Goal: Information Seeking & Learning: Check status

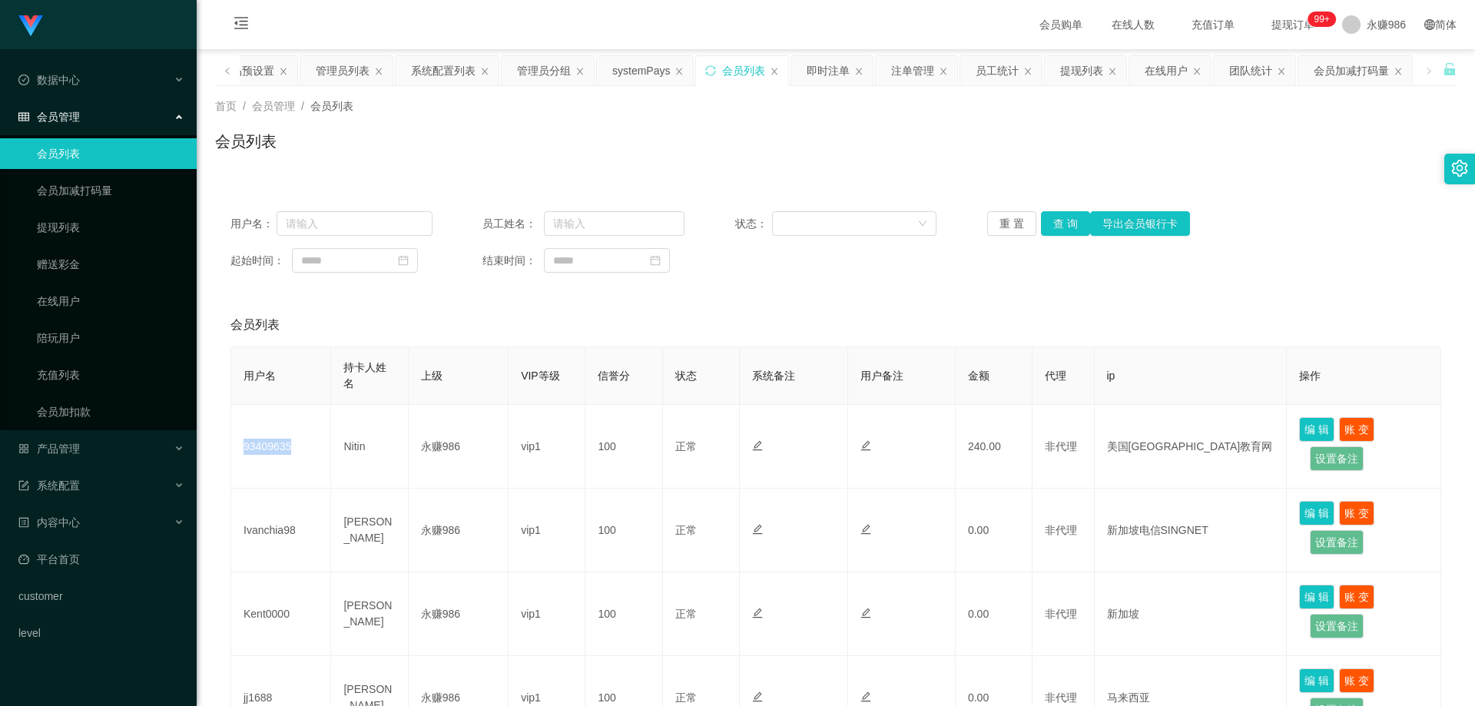
scroll to position [154, 0]
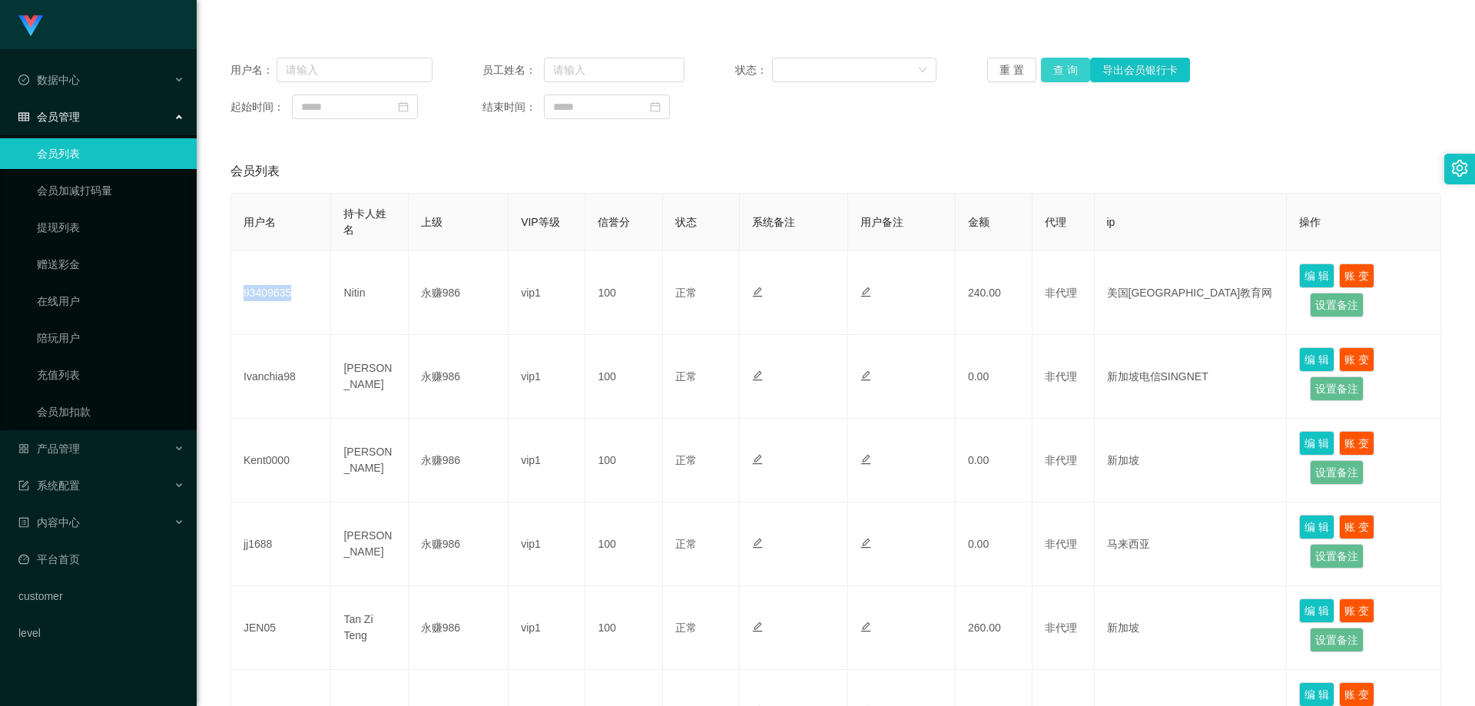
click at [1042, 68] on button "查 询" at bounding box center [1065, 70] width 49 height 25
click at [97, 88] on div "数据中心" at bounding box center [98, 80] width 197 height 31
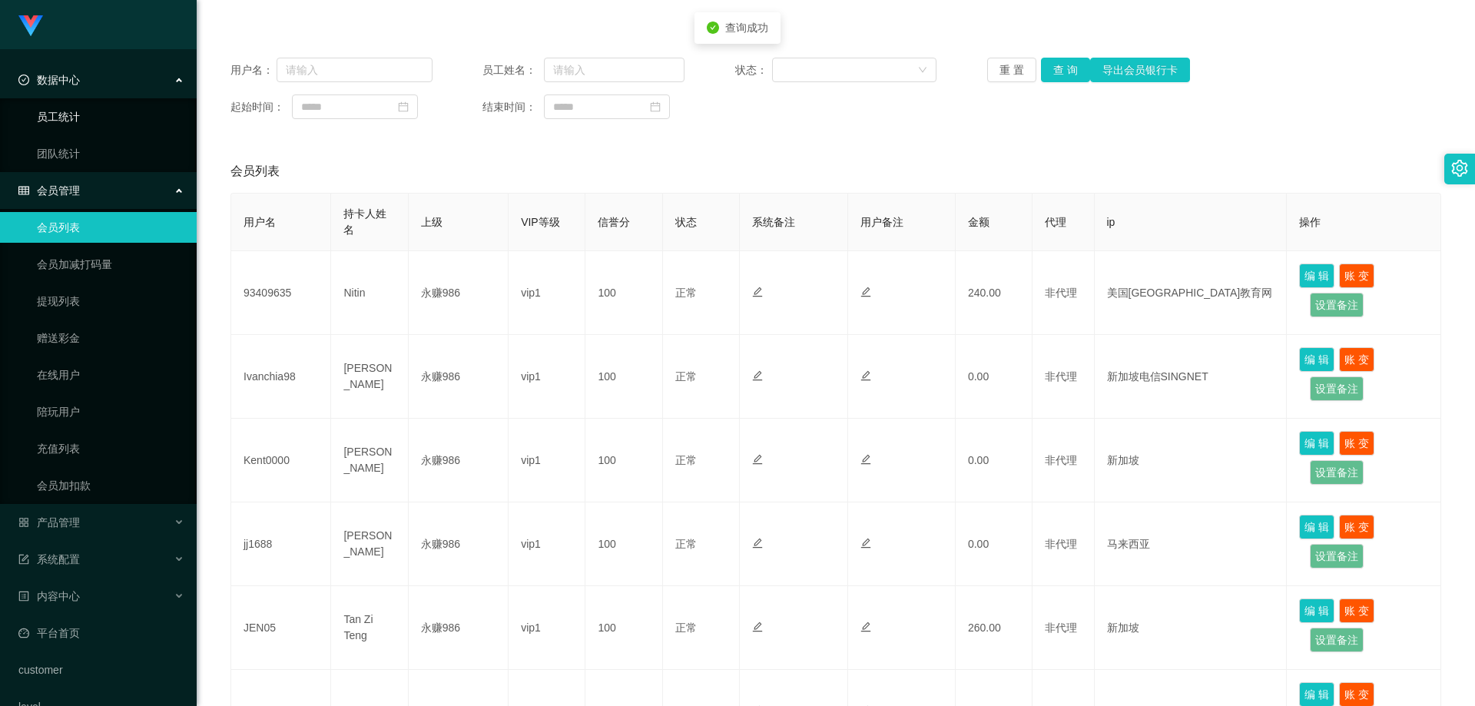
click at [78, 115] on link "员工统计" at bounding box center [110, 116] width 147 height 31
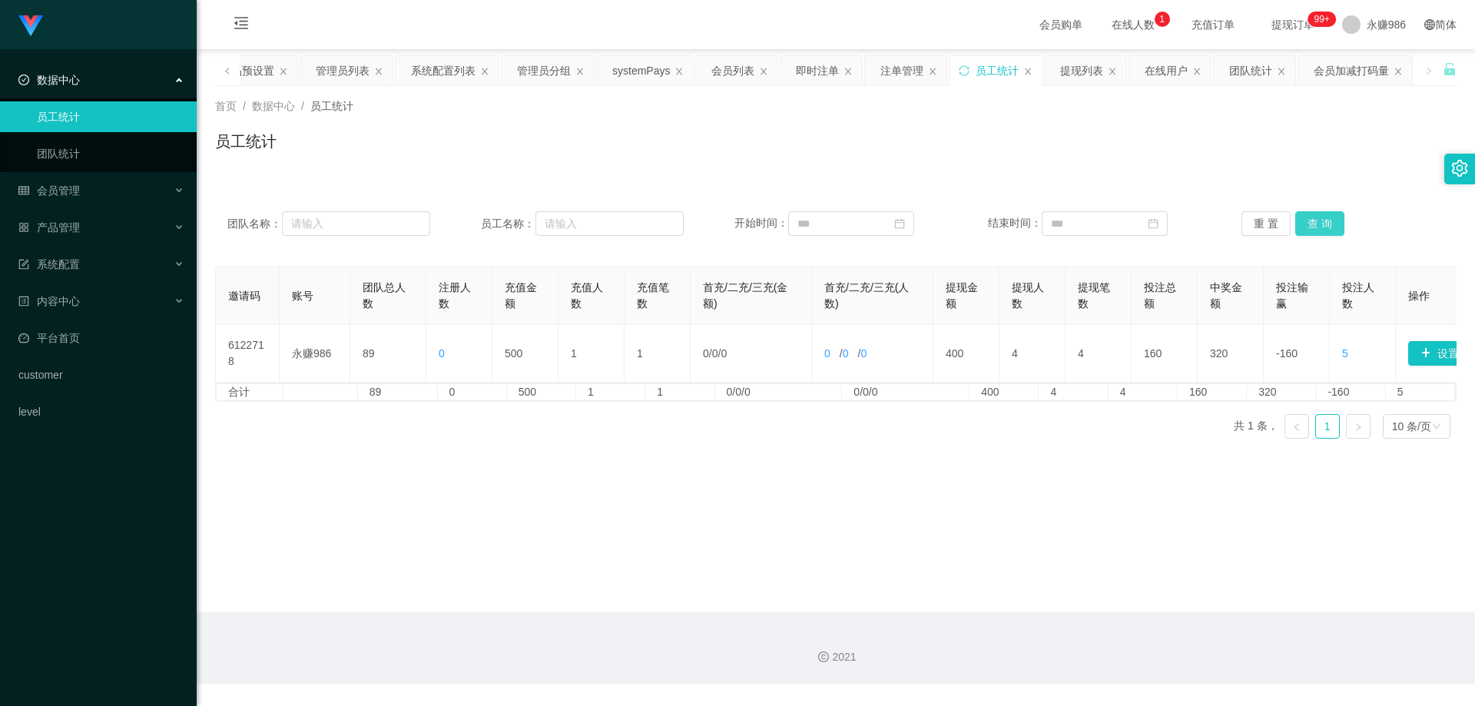
click at [1295, 220] on button "查 询" at bounding box center [1319, 223] width 49 height 25
click at [45, 156] on link "团队统计" at bounding box center [110, 153] width 147 height 31
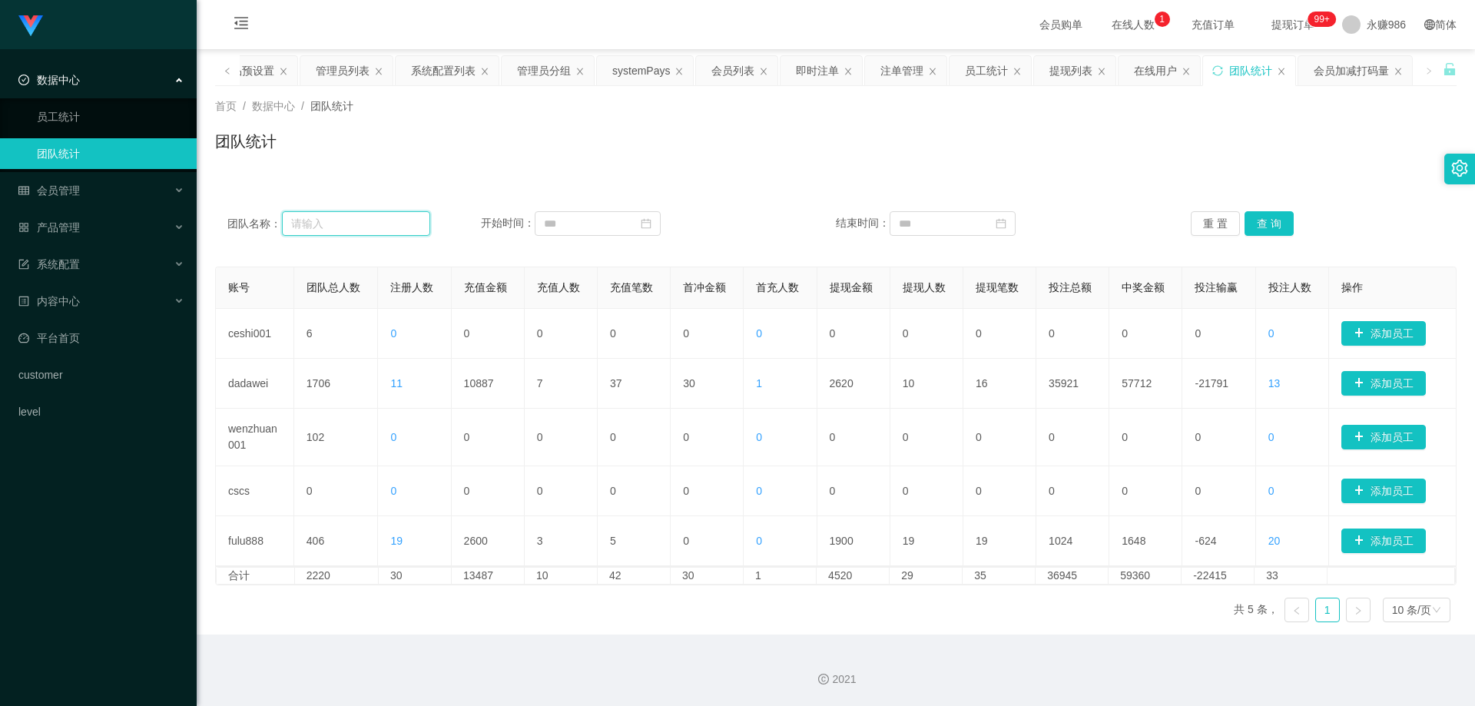
click at [411, 218] on input "text" at bounding box center [356, 223] width 148 height 25
click at [1270, 220] on button "查 询" at bounding box center [1268, 223] width 49 height 25
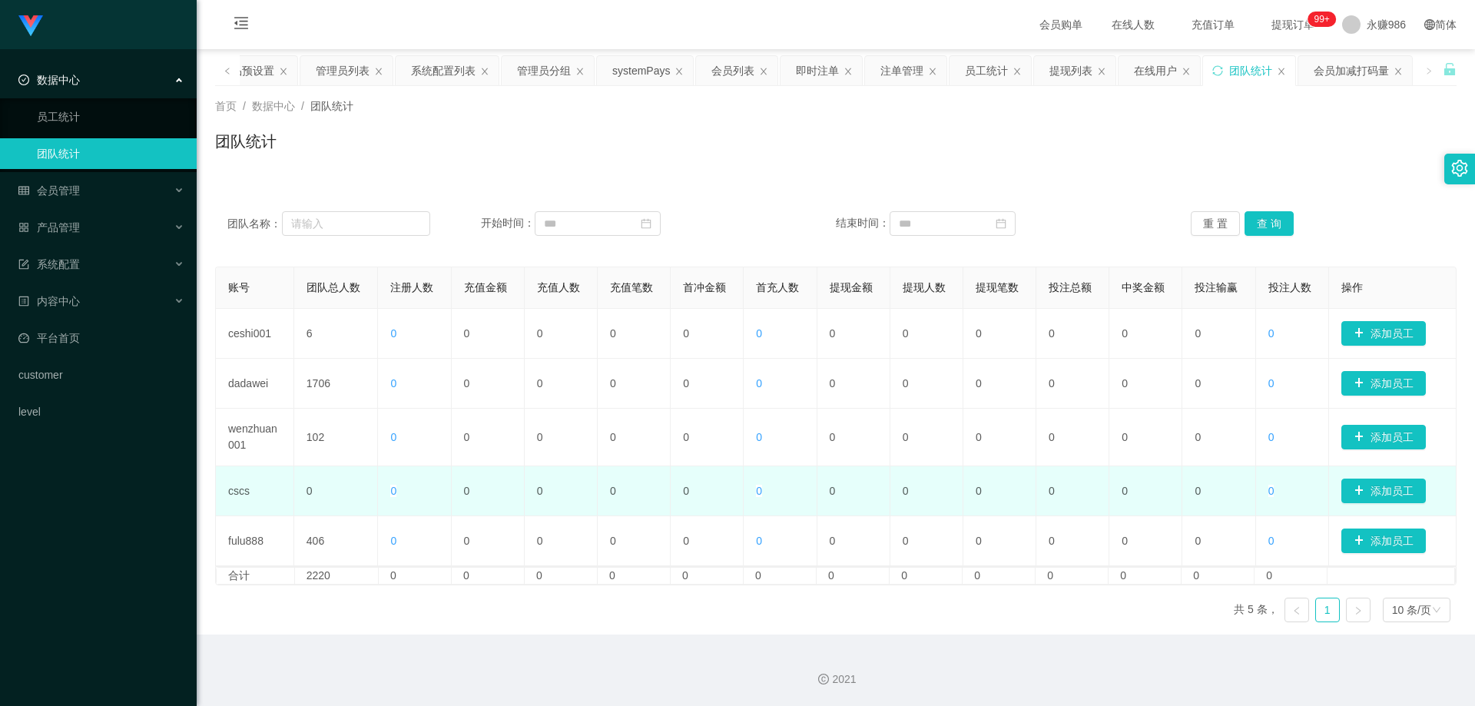
click at [567, 491] on td "0" at bounding box center [561, 491] width 73 height 50
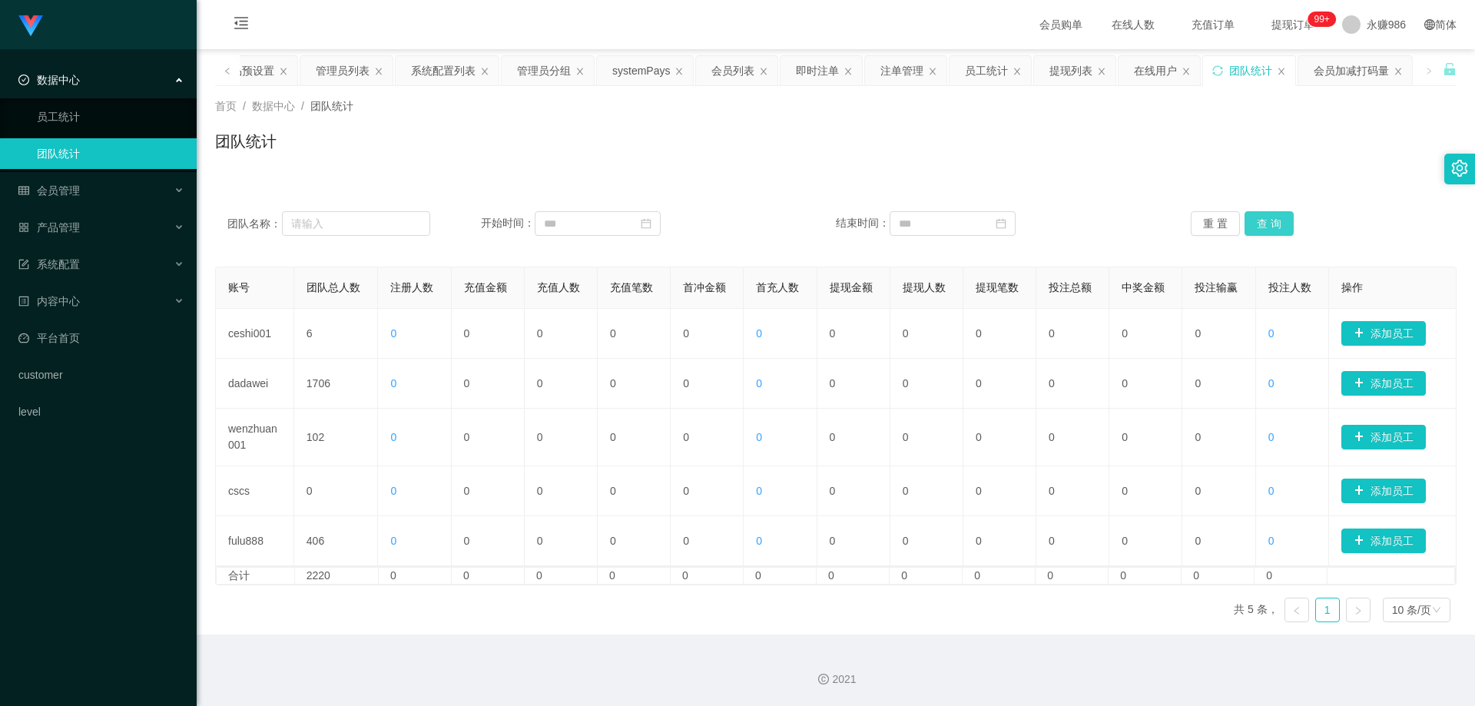
click at [1276, 222] on button "查 询" at bounding box center [1268, 223] width 49 height 25
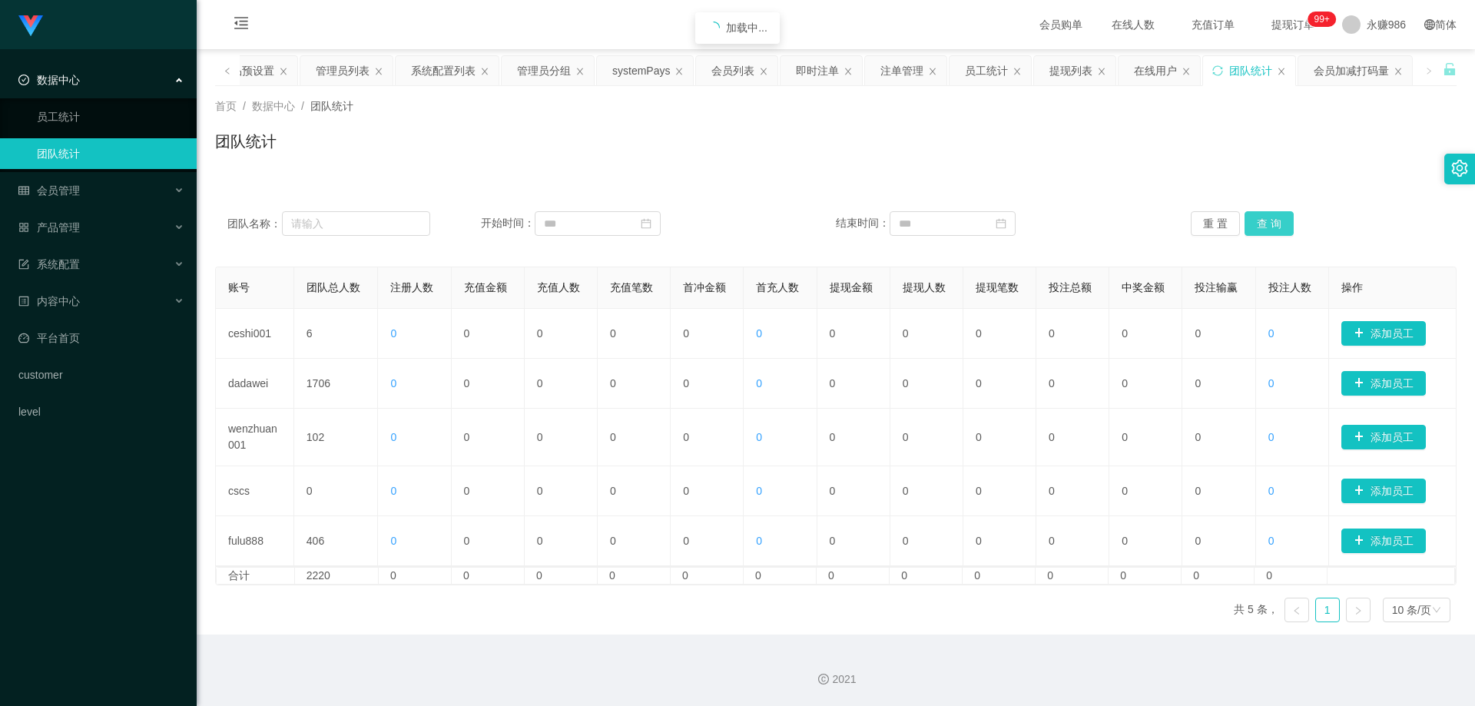
click at [1276, 222] on button "查 询" at bounding box center [1268, 223] width 49 height 25
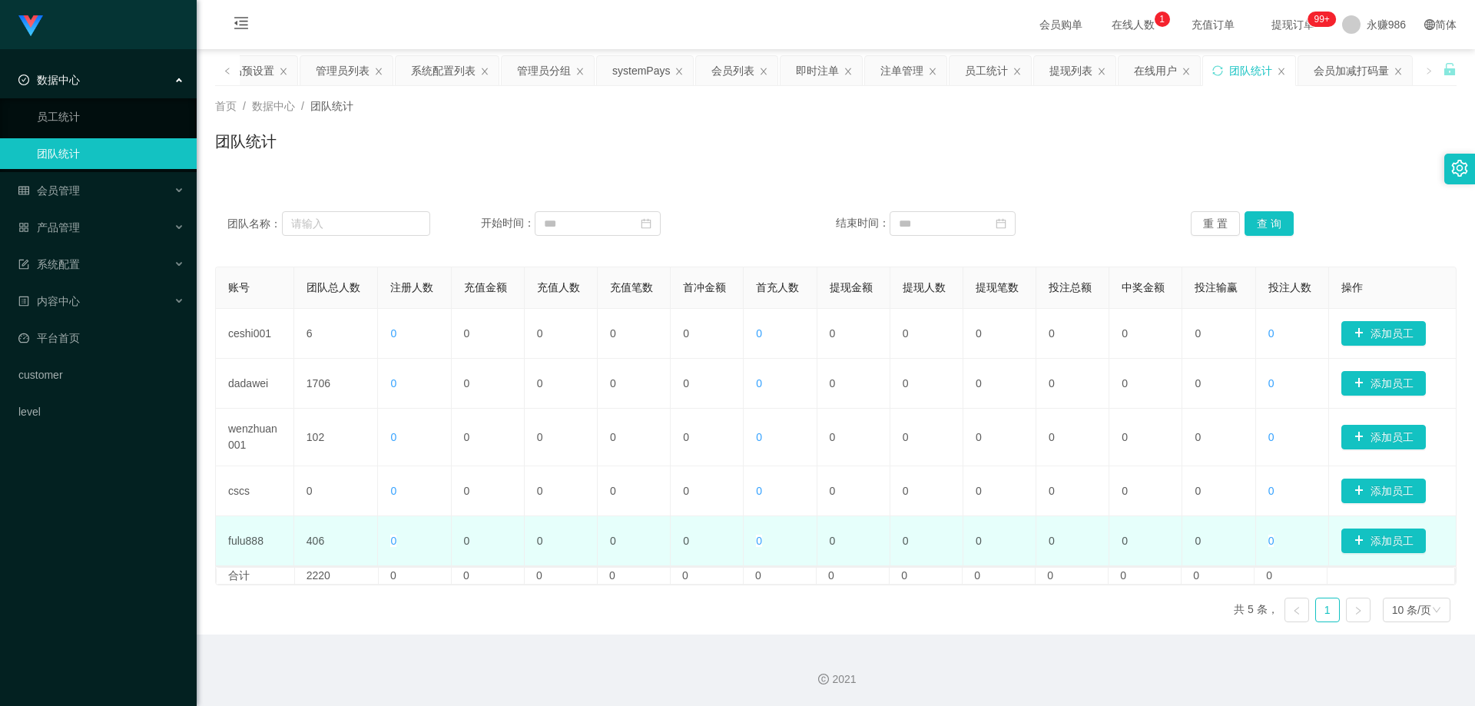
click at [508, 529] on td "0" at bounding box center [488, 541] width 73 height 50
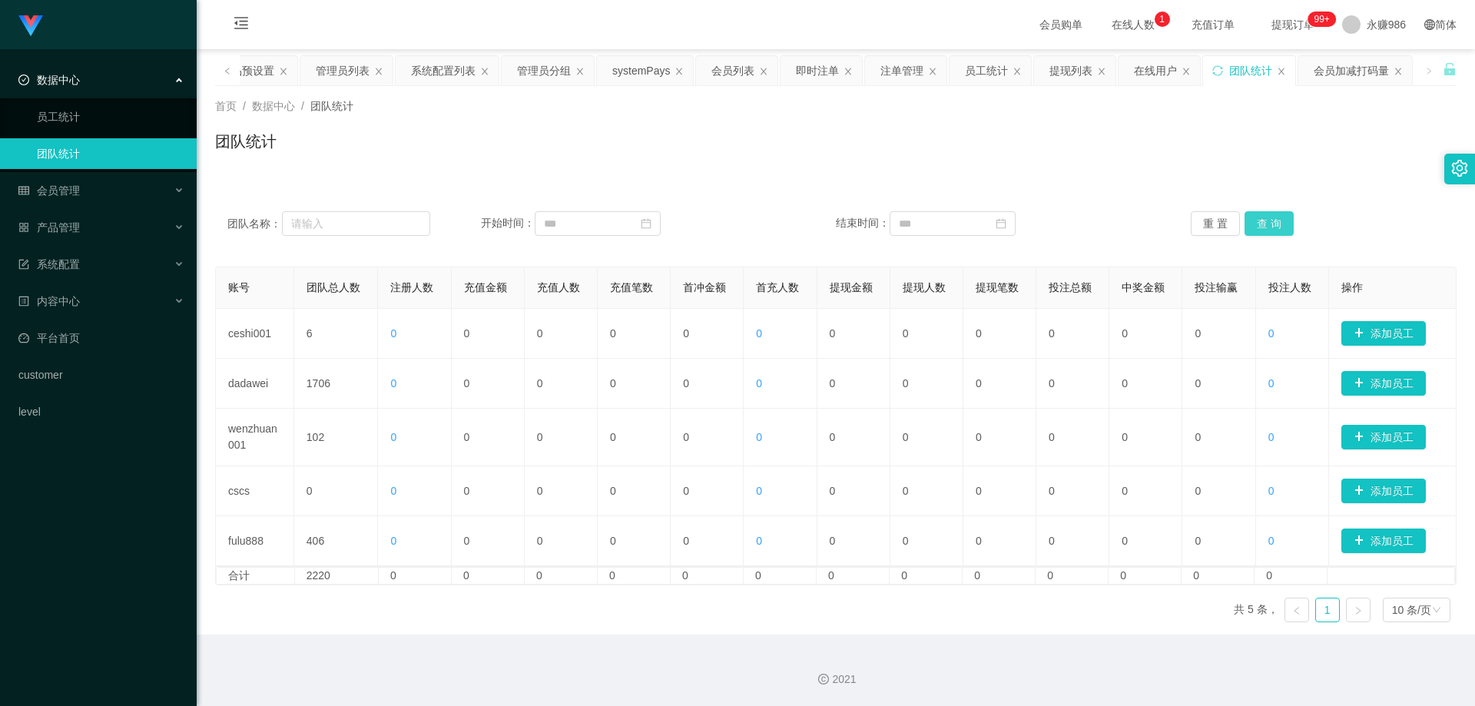
click at [1277, 222] on button "查 询" at bounding box center [1268, 223] width 49 height 25
click at [569, 215] on input at bounding box center [598, 223] width 126 height 25
click at [559, 303] on div "1" at bounding box center [556, 307] width 18 height 18
type input "**********"
click at [1015, 328] on div "12" at bounding box center [1020, 330] width 18 height 18
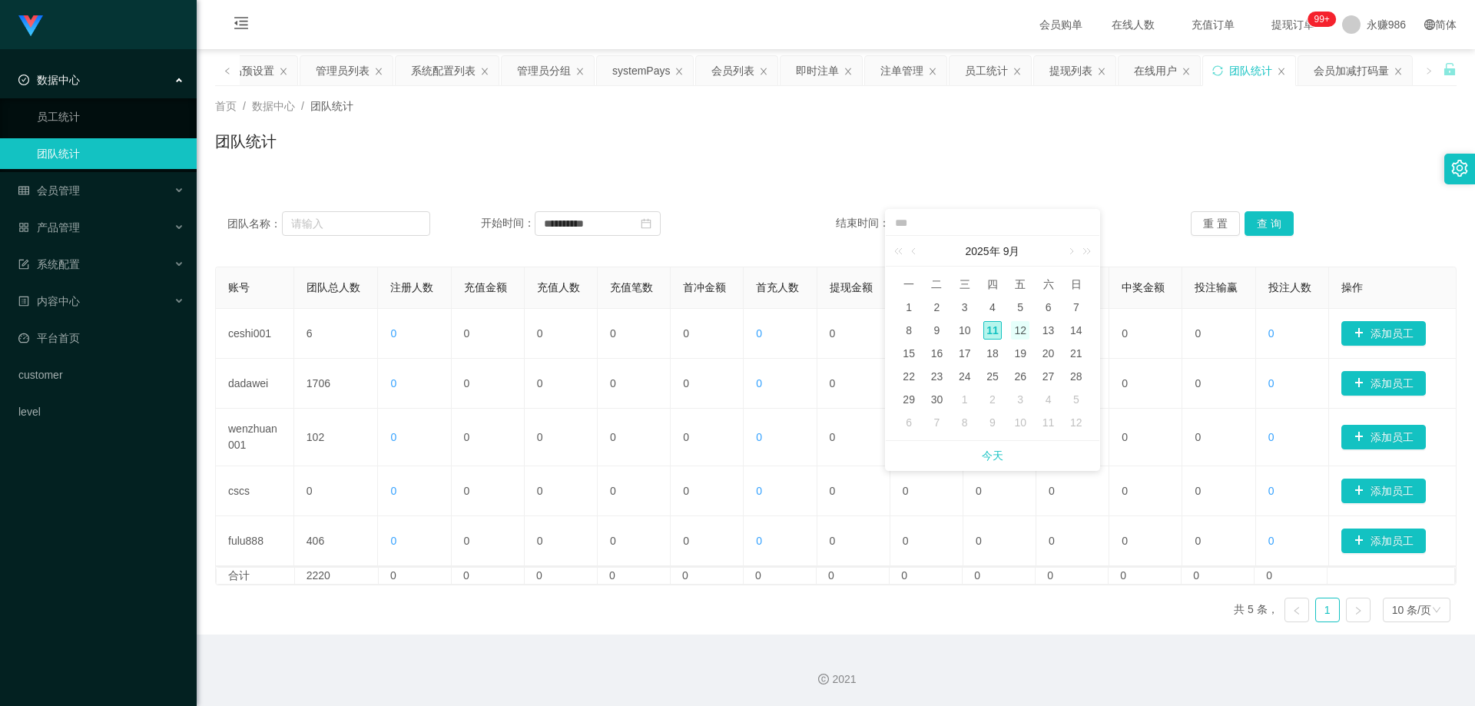
type input "**********"
click at [1272, 217] on button "查 询" at bounding box center [1268, 223] width 49 height 25
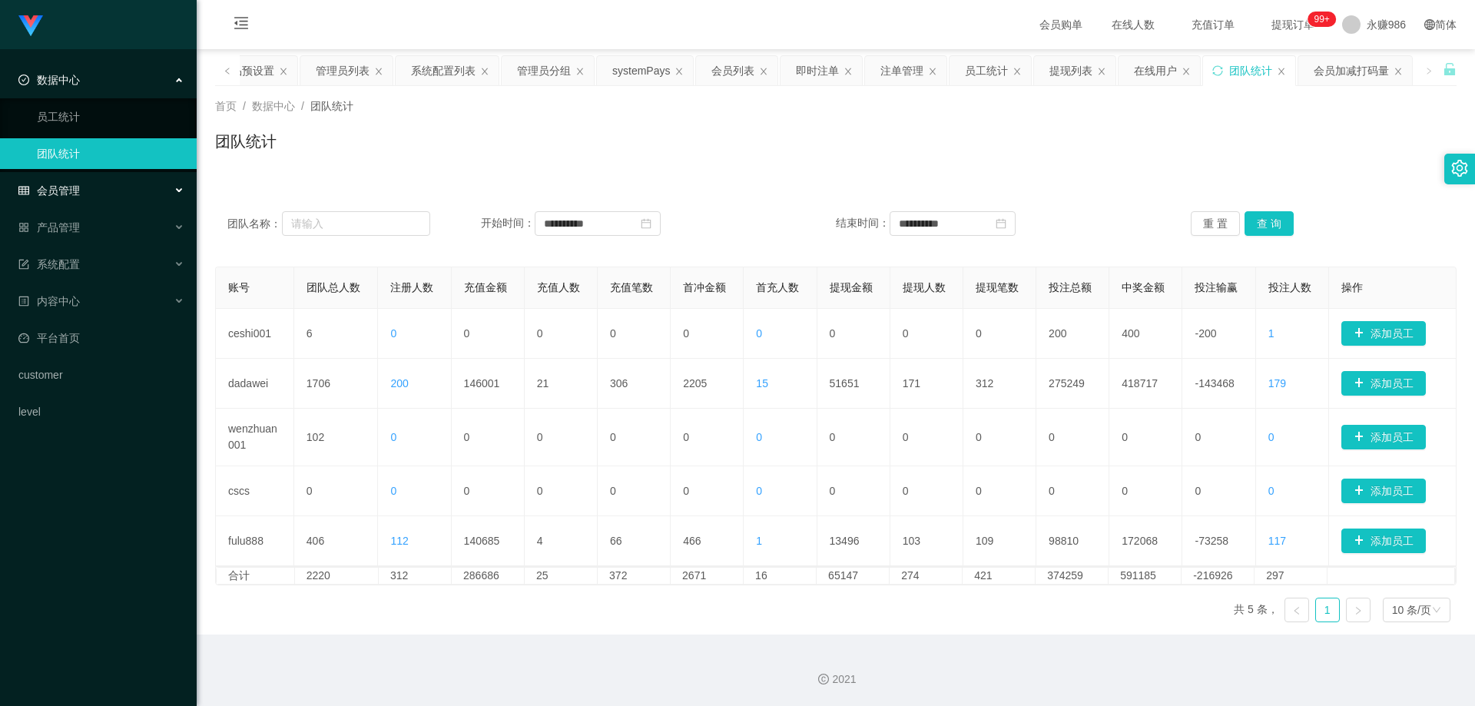
click at [87, 179] on div "会员管理" at bounding box center [98, 190] width 197 height 31
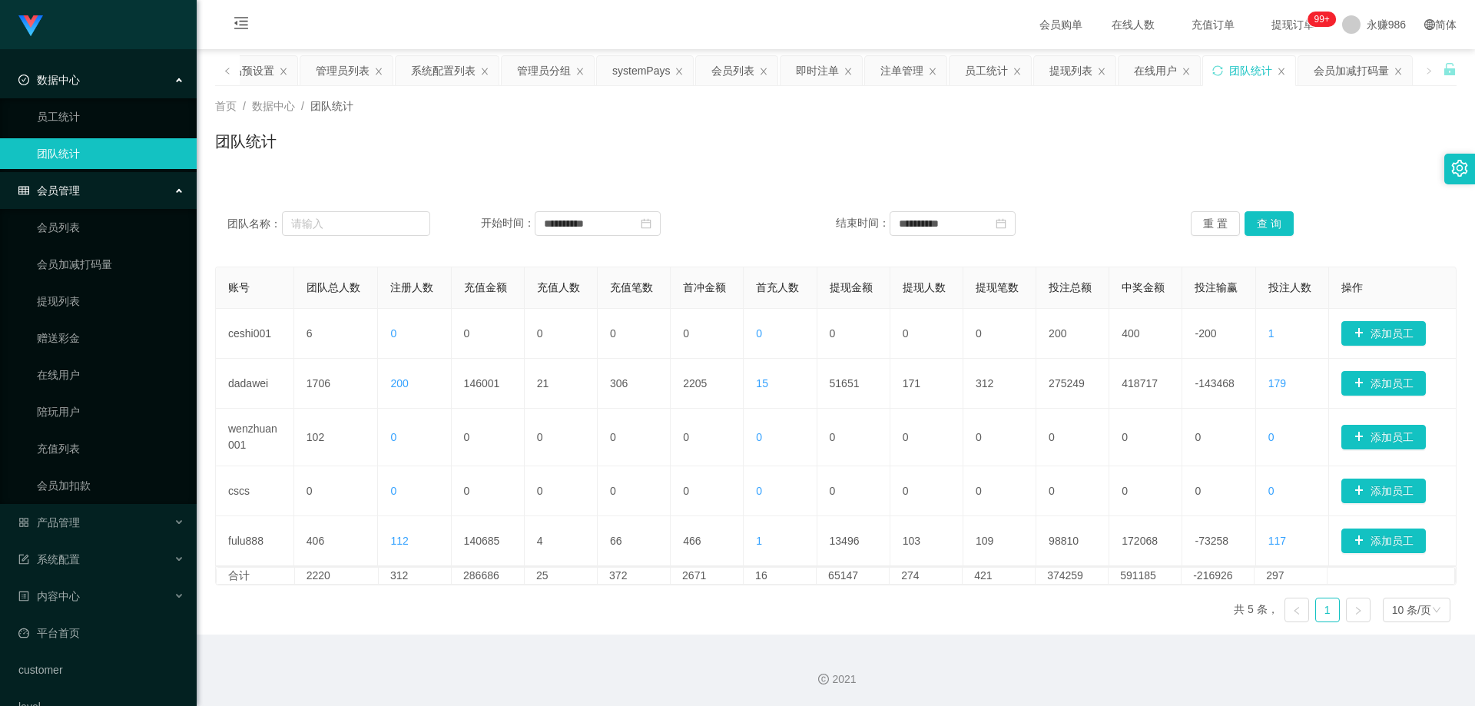
click at [87, 209] on ul "会员列表 会员加减打码量 提现列表 赠送彩金 在线用户 陪玩用户 充值列表 会员加扣款" at bounding box center [98, 356] width 197 height 295
click at [78, 216] on link "会员列表" at bounding box center [110, 227] width 147 height 31
